Goal: Information Seeking & Learning: Learn about a topic

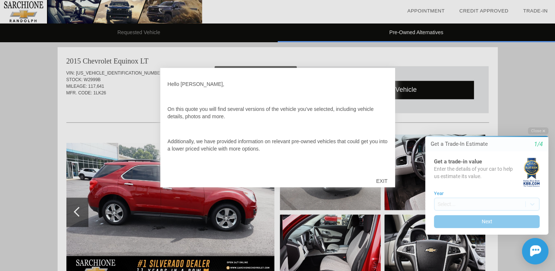
click at [383, 181] on div "EXIT" at bounding box center [382, 181] width 26 height 22
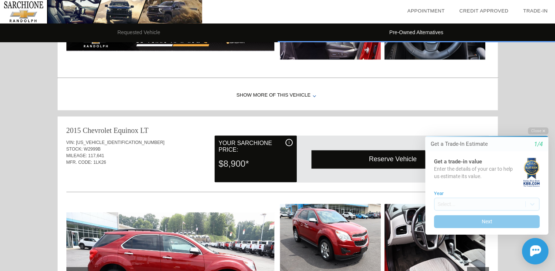
scroll to position [519, 0]
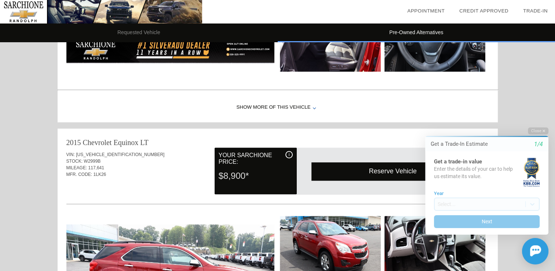
click at [284, 104] on div "Show More of this Vehicle" at bounding box center [278, 107] width 441 height 29
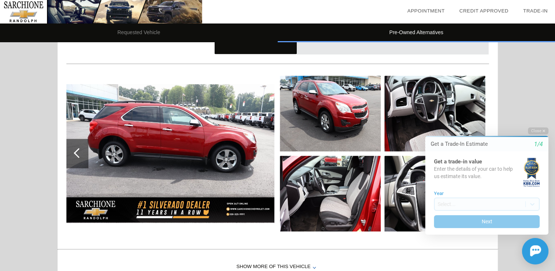
scroll to position [812, 0]
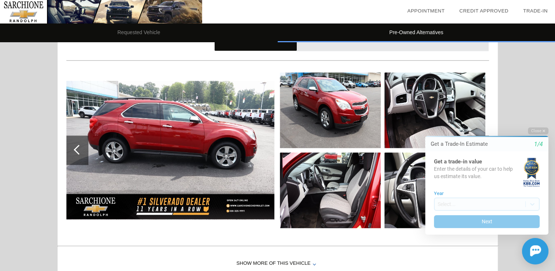
click at [339, 192] on img at bounding box center [330, 190] width 101 height 76
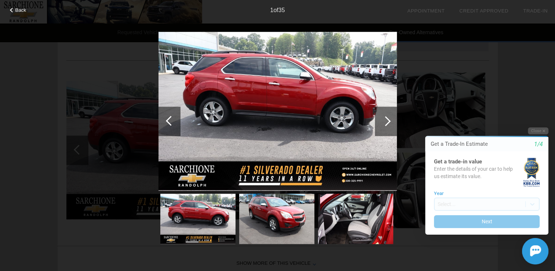
click at [388, 119] on div at bounding box center [386, 121] width 10 height 10
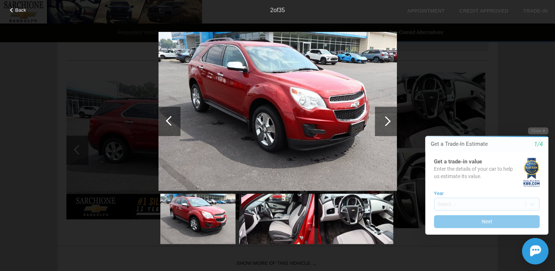
click at [388, 119] on div at bounding box center [386, 121] width 10 height 10
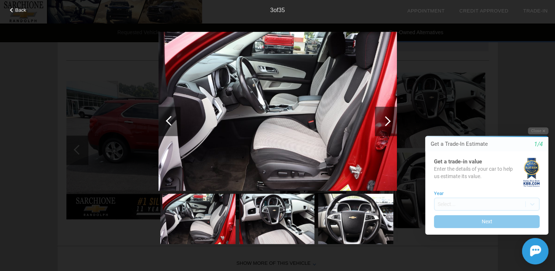
click at [391, 121] on div at bounding box center [386, 121] width 10 height 10
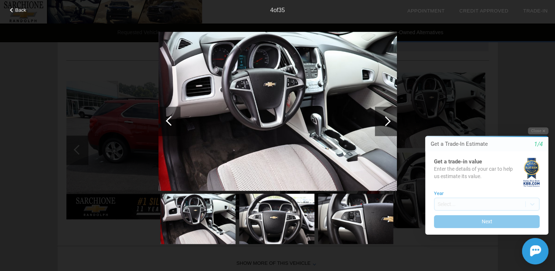
click at [389, 120] on div at bounding box center [386, 121] width 10 height 10
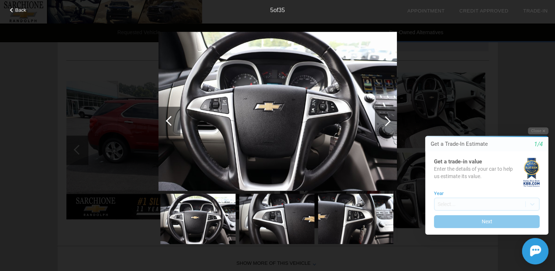
click at [389, 120] on div at bounding box center [386, 121] width 10 height 10
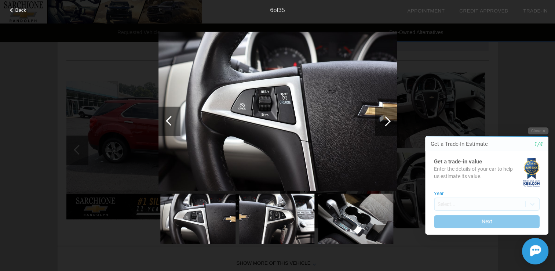
click at [386, 121] on div at bounding box center [386, 121] width 10 height 10
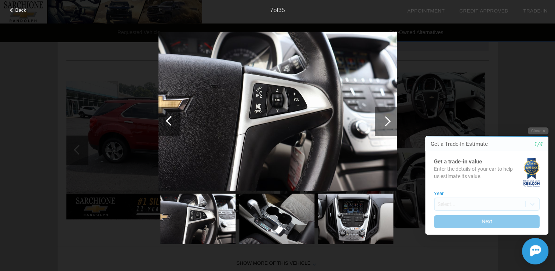
click at [387, 121] on div at bounding box center [386, 121] width 10 height 10
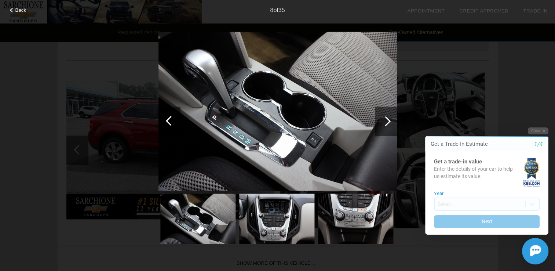
click at [387, 121] on div at bounding box center [386, 121] width 10 height 10
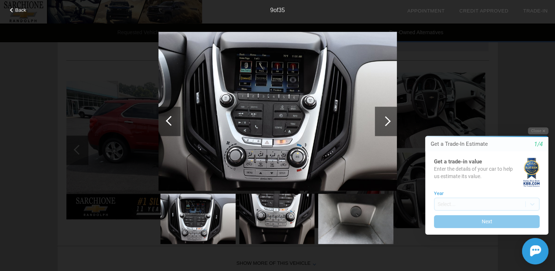
click at [385, 120] on div at bounding box center [386, 121] width 10 height 10
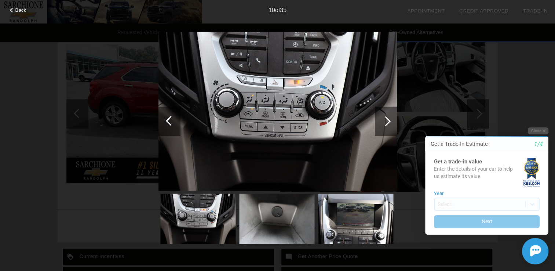
scroll to position [849, 0]
click at [387, 119] on div at bounding box center [386, 121] width 10 height 10
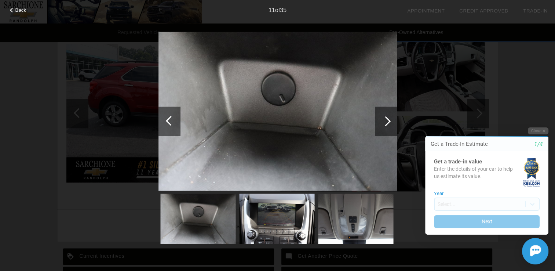
click at [387, 119] on div at bounding box center [386, 121] width 10 height 10
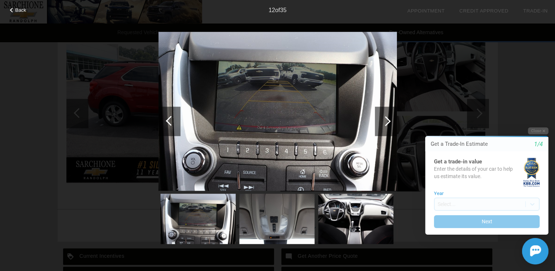
click at [387, 119] on div at bounding box center [386, 121] width 10 height 10
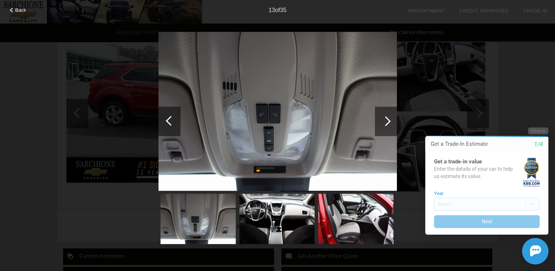
click at [387, 119] on div at bounding box center [386, 121] width 10 height 10
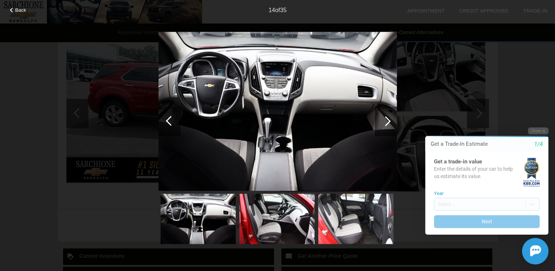
click at [387, 119] on div at bounding box center [386, 121] width 10 height 10
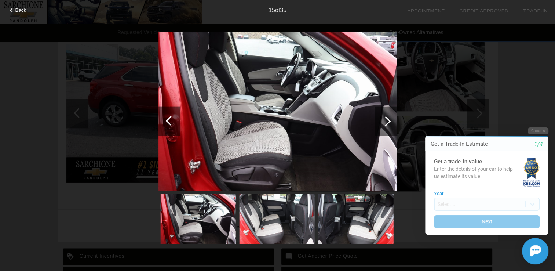
click at [387, 119] on div at bounding box center [386, 121] width 10 height 10
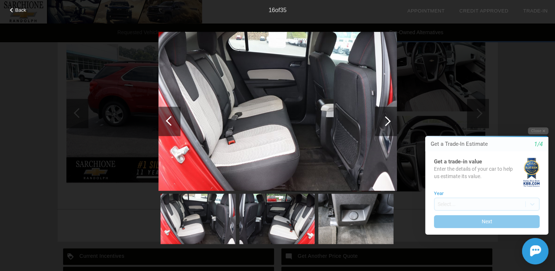
click at [387, 119] on div at bounding box center [386, 121] width 10 height 10
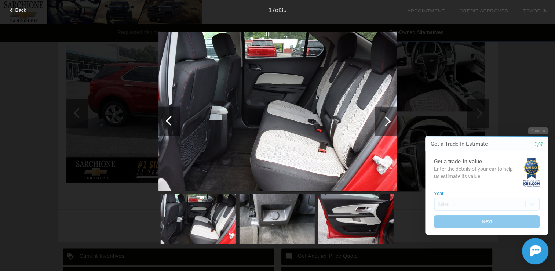
click at [387, 119] on div at bounding box center [386, 121] width 10 height 10
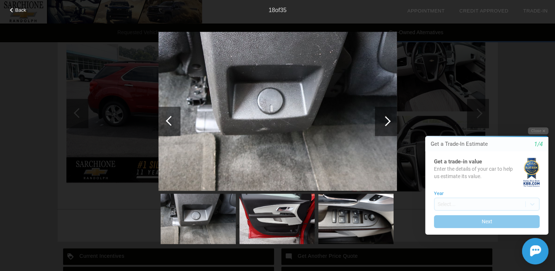
click at [387, 119] on div at bounding box center [386, 121] width 10 height 10
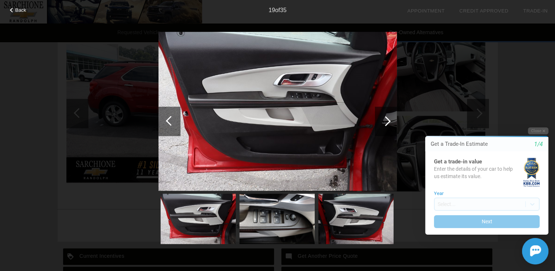
click at [388, 120] on div at bounding box center [386, 121] width 10 height 10
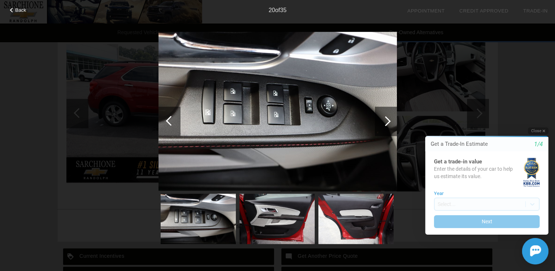
click at [543, 130] on icon "button" at bounding box center [544, 131] width 3 height 4
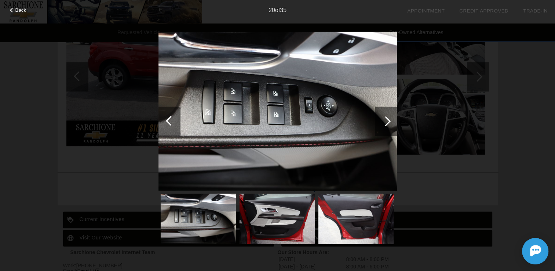
scroll to position [923, 0]
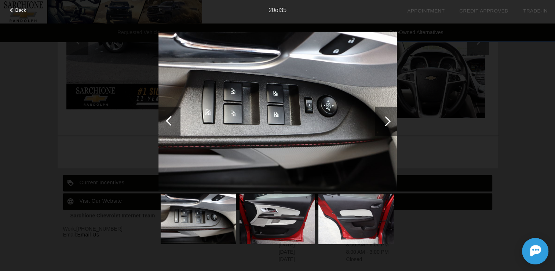
click at [388, 121] on div at bounding box center [386, 121] width 10 height 10
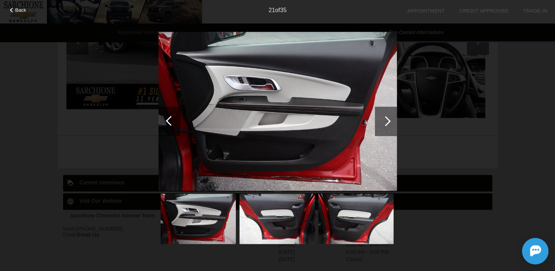
click at [388, 121] on div at bounding box center [386, 121] width 10 height 10
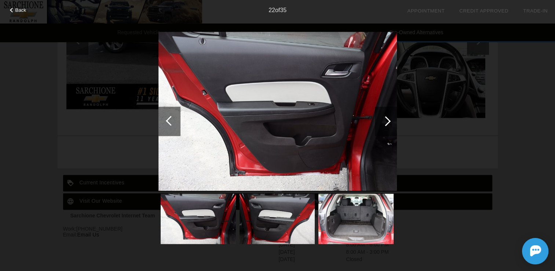
click at [388, 121] on div at bounding box center [386, 121] width 10 height 10
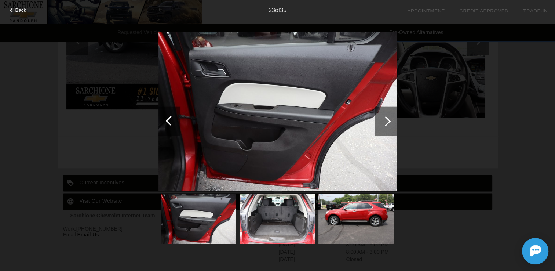
click at [388, 121] on div at bounding box center [386, 121] width 10 height 10
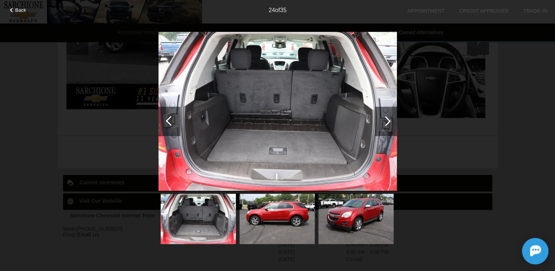
click at [388, 121] on div at bounding box center [386, 121] width 10 height 10
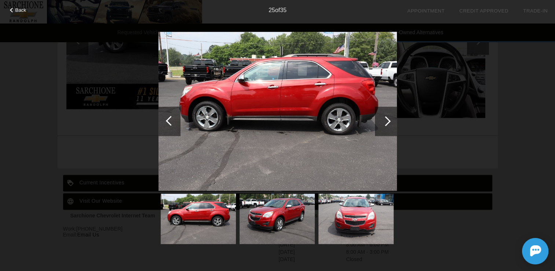
click at [388, 121] on div at bounding box center [386, 121] width 10 height 10
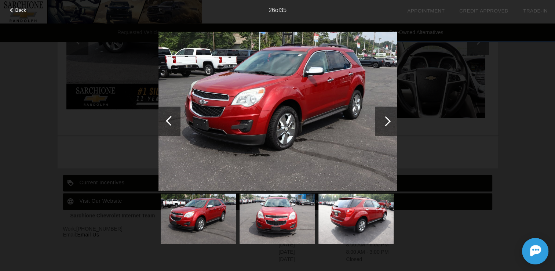
click at [388, 122] on div at bounding box center [386, 121] width 10 height 10
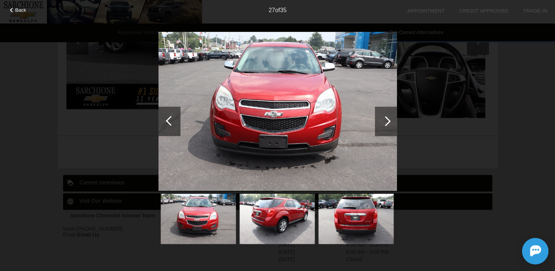
click at [388, 122] on div at bounding box center [386, 121] width 10 height 10
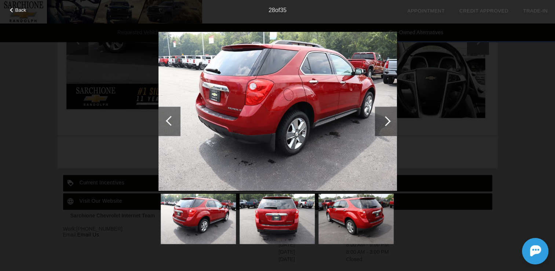
click at [388, 122] on div at bounding box center [386, 121] width 10 height 10
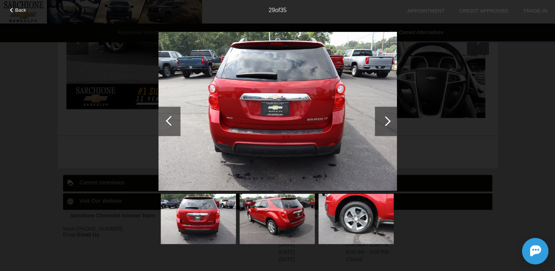
click at [388, 122] on div at bounding box center [386, 121] width 10 height 10
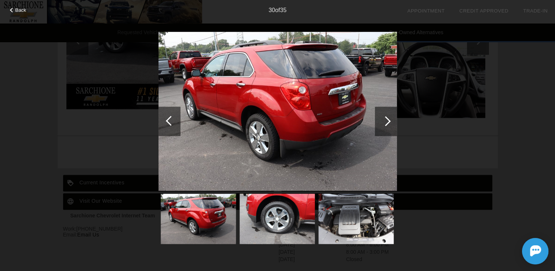
click at [388, 122] on div at bounding box center [386, 121] width 10 height 10
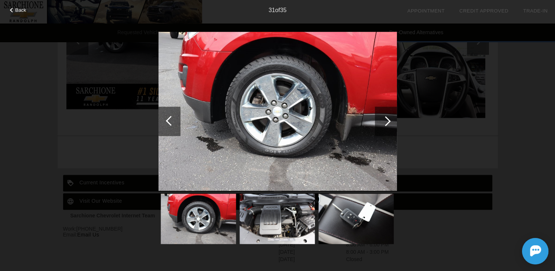
click at [388, 122] on div at bounding box center [386, 121] width 10 height 10
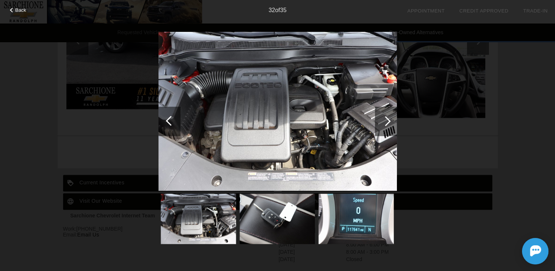
click at [388, 122] on div at bounding box center [386, 121] width 10 height 10
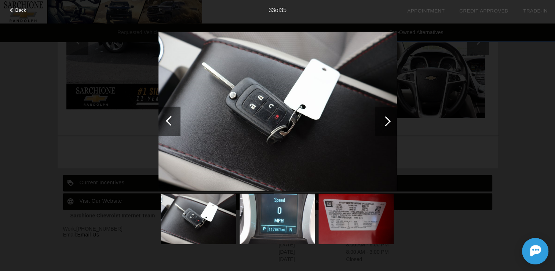
click at [388, 122] on div at bounding box center [386, 121] width 10 height 10
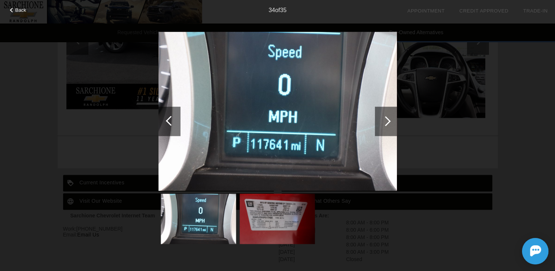
click at [388, 122] on div at bounding box center [386, 121] width 10 height 10
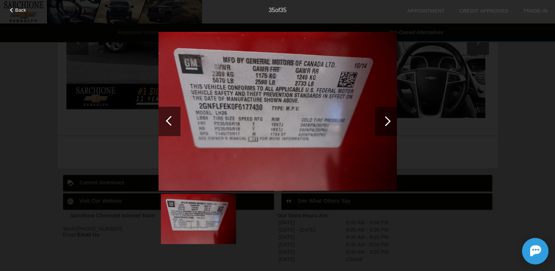
click at [388, 119] on div at bounding box center [386, 121] width 10 height 10
click at [389, 120] on div at bounding box center [386, 121] width 10 height 10
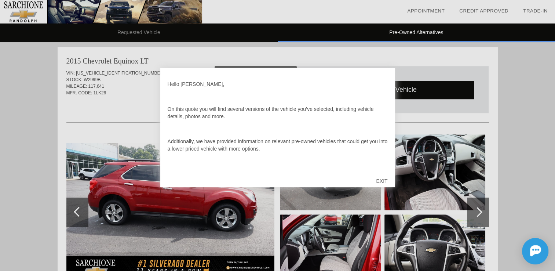
click at [383, 178] on div "EXIT" at bounding box center [382, 181] width 26 height 22
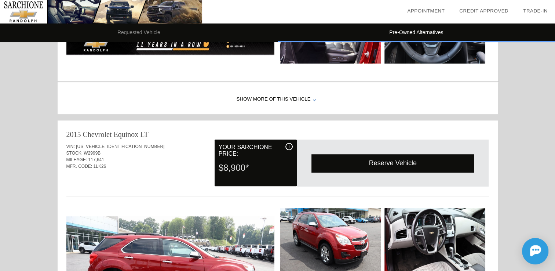
scroll to position [519, 0]
